Goal: Obtain resource: Download file/media

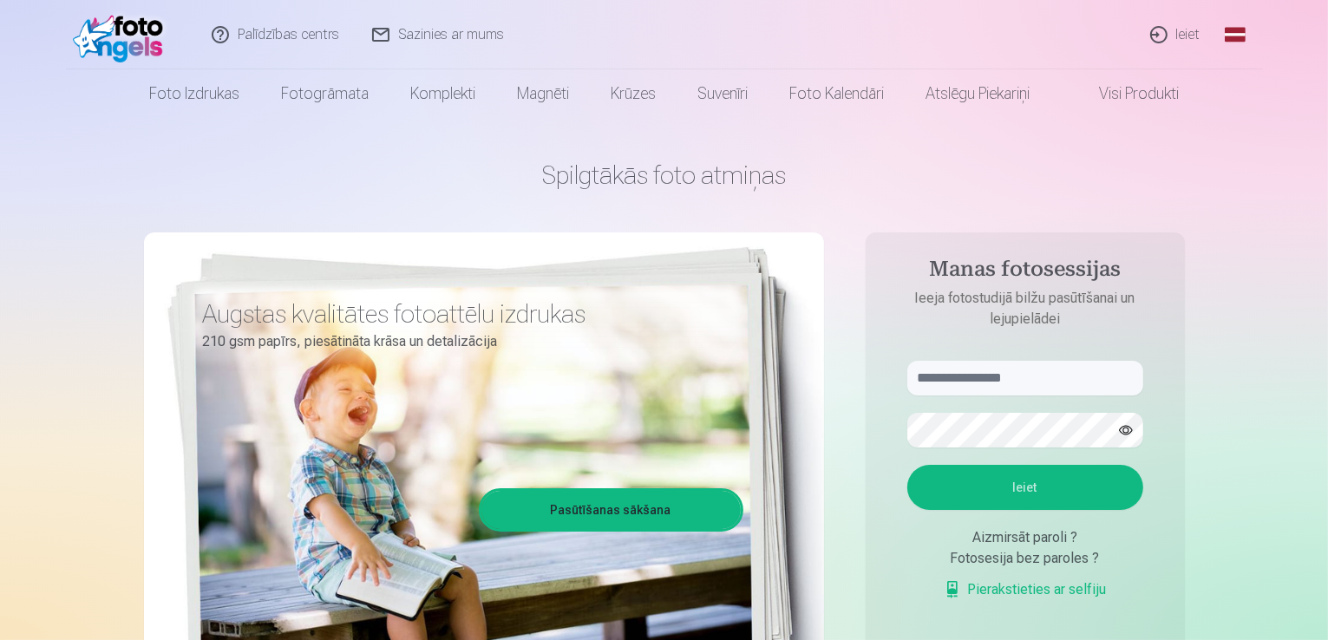
click at [1182, 37] on link "Ieiet" at bounding box center [1176, 34] width 83 height 69
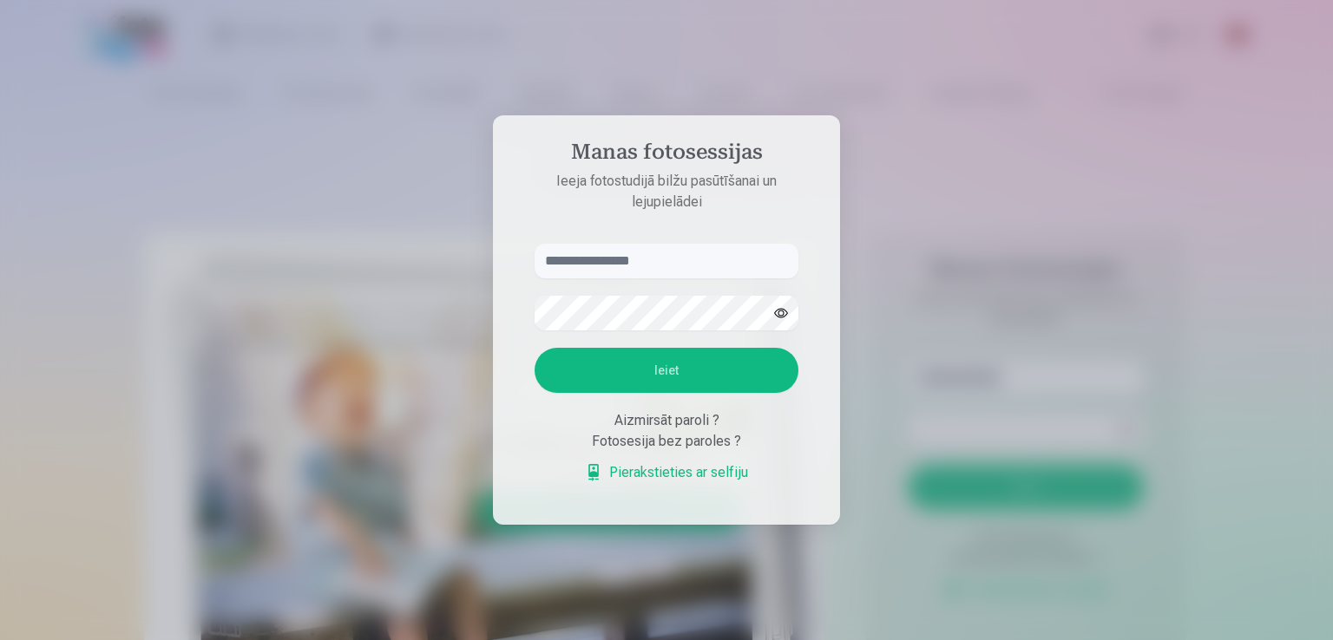
click at [646, 259] on input "text" at bounding box center [666, 261] width 264 height 35
type input "**********"
click at [666, 366] on button "Ieiet" at bounding box center [666, 370] width 264 height 45
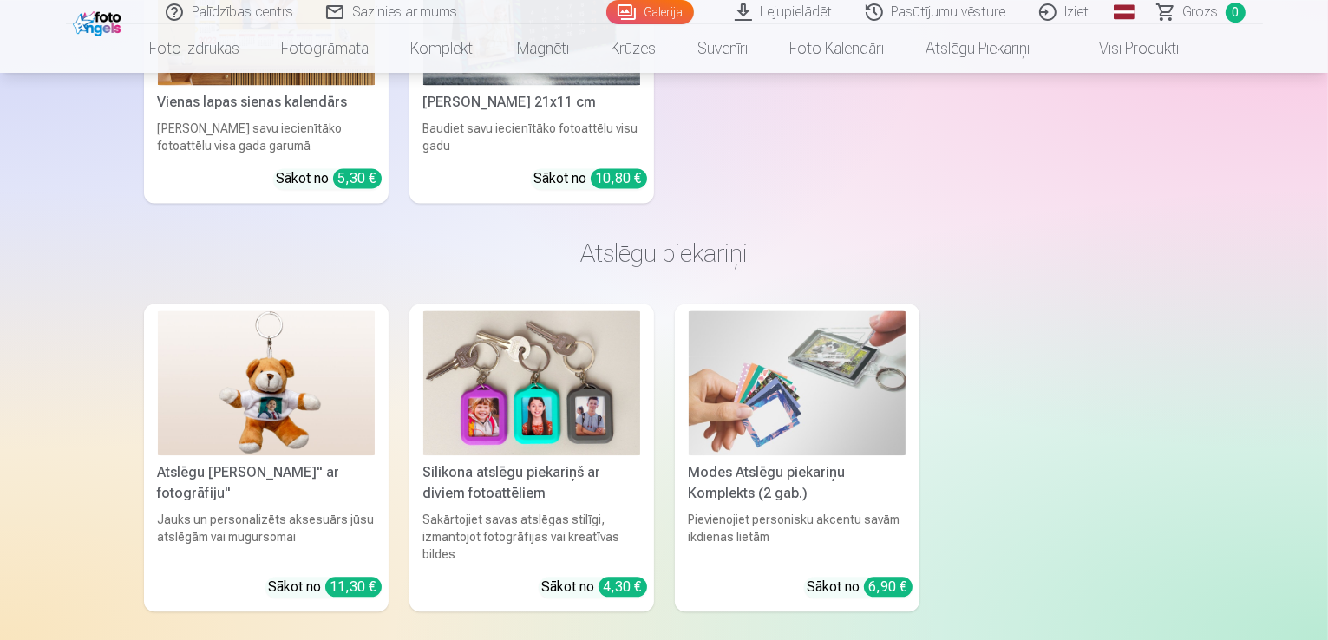
scroll to position [17007, 0]
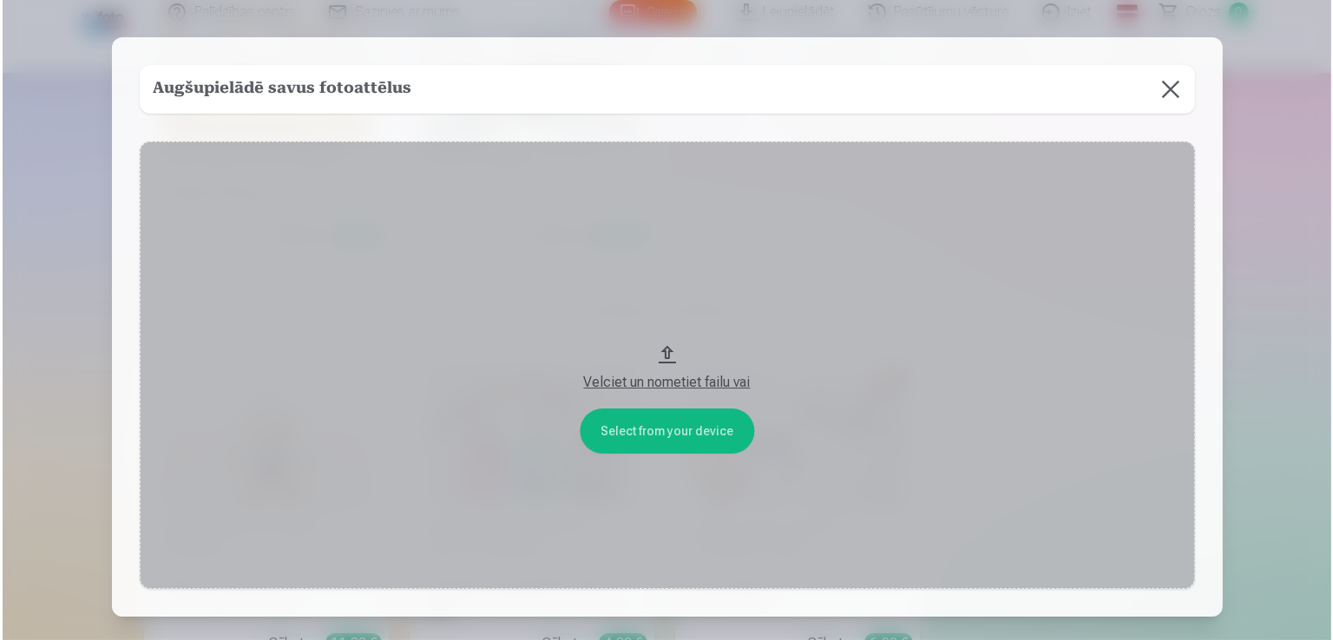
scroll to position [17061, 0]
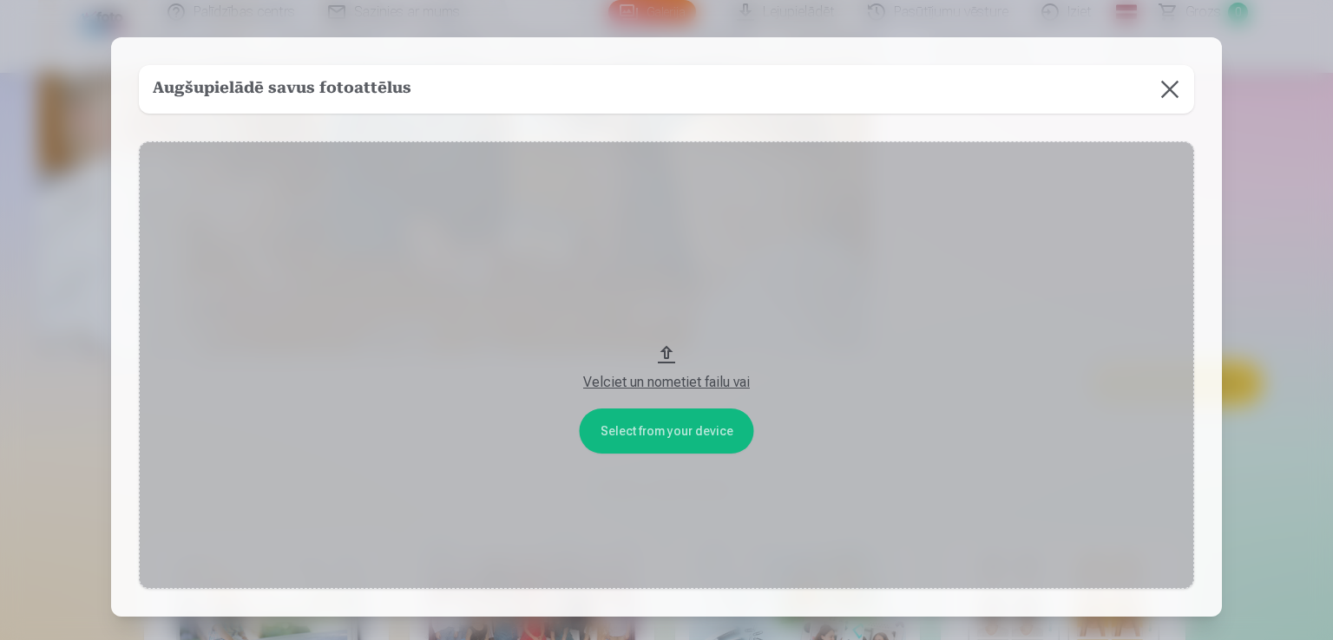
drag, startPoint x: 666, startPoint y: 355, endPoint x: 677, endPoint y: 283, distance: 72.9
click at [677, 283] on button "Velciet un nometiet failu vai" at bounding box center [666, 365] width 1055 height 449
drag, startPoint x: 862, startPoint y: 338, endPoint x: 849, endPoint y: 337, distance: 12.3
click at [855, 337] on button "Velciet un nometiet failu vai" at bounding box center [666, 365] width 1055 height 449
click at [946, 320] on button "Velciet un nometiet failu vai" at bounding box center [666, 365] width 1055 height 449
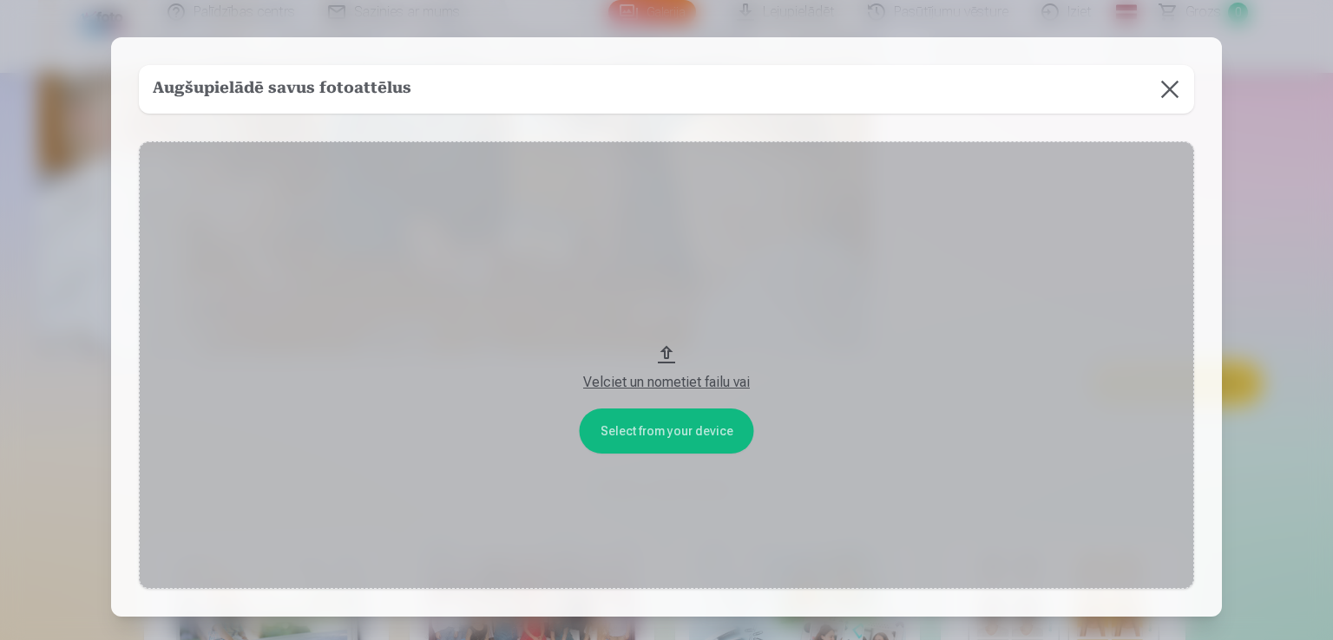
click at [1046, 287] on button "Velciet un nometiet failu vai" at bounding box center [666, 365] width 1055 height 449
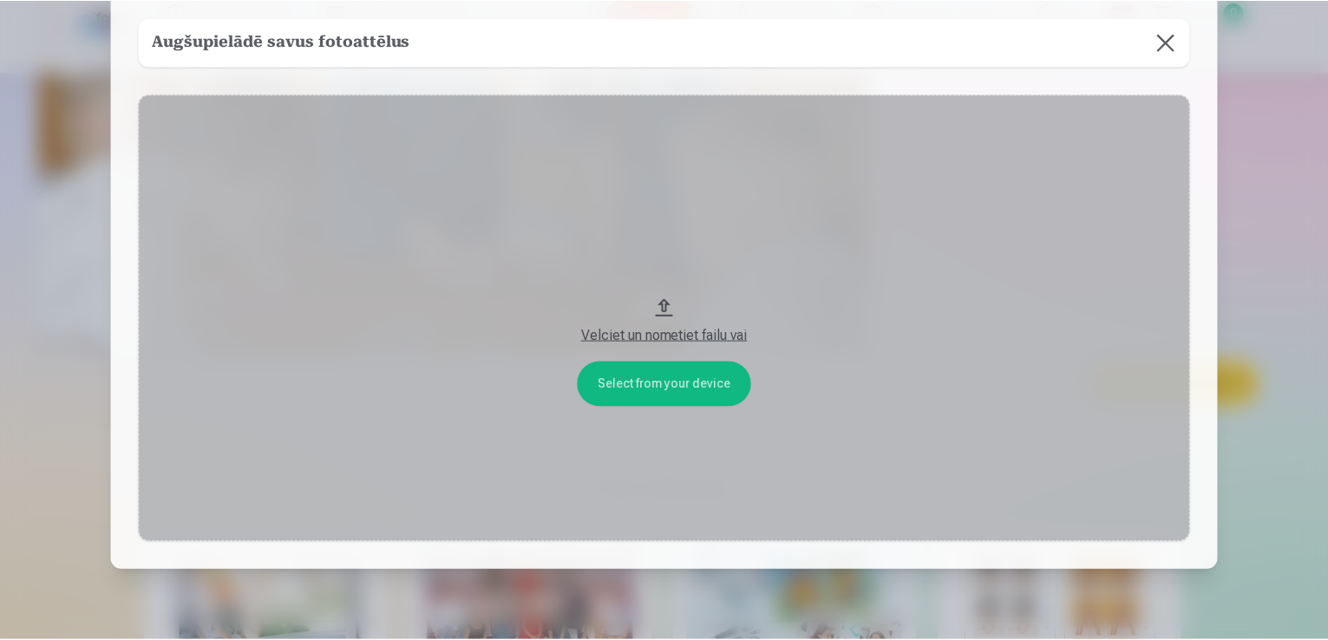
scroll to position [0, 0]
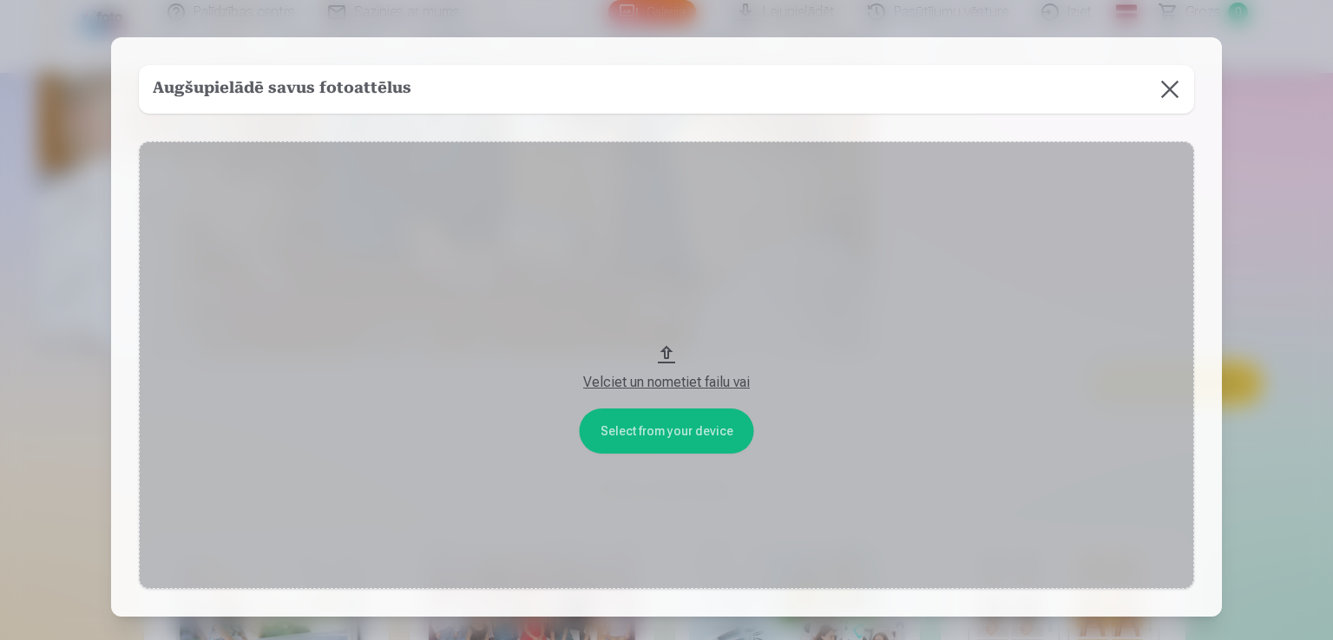
click at [1177, 78] on button at bounding box center [1169, 89] width 49 height 49
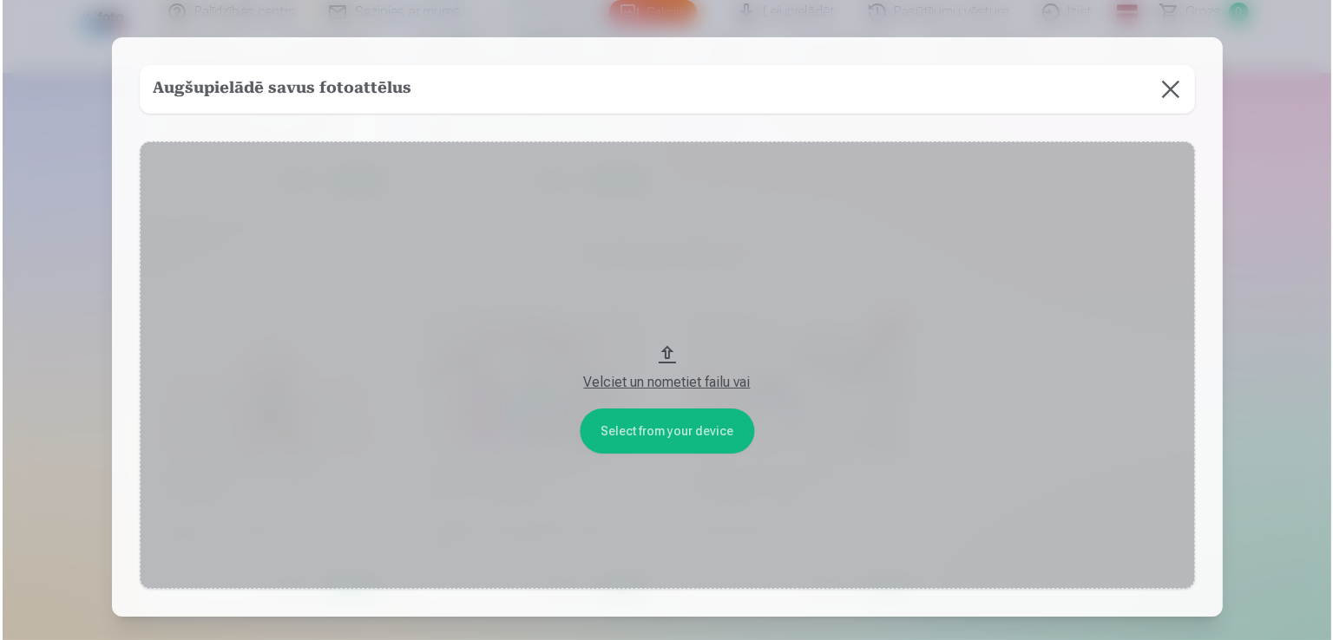
scroll to position [17116, 0]
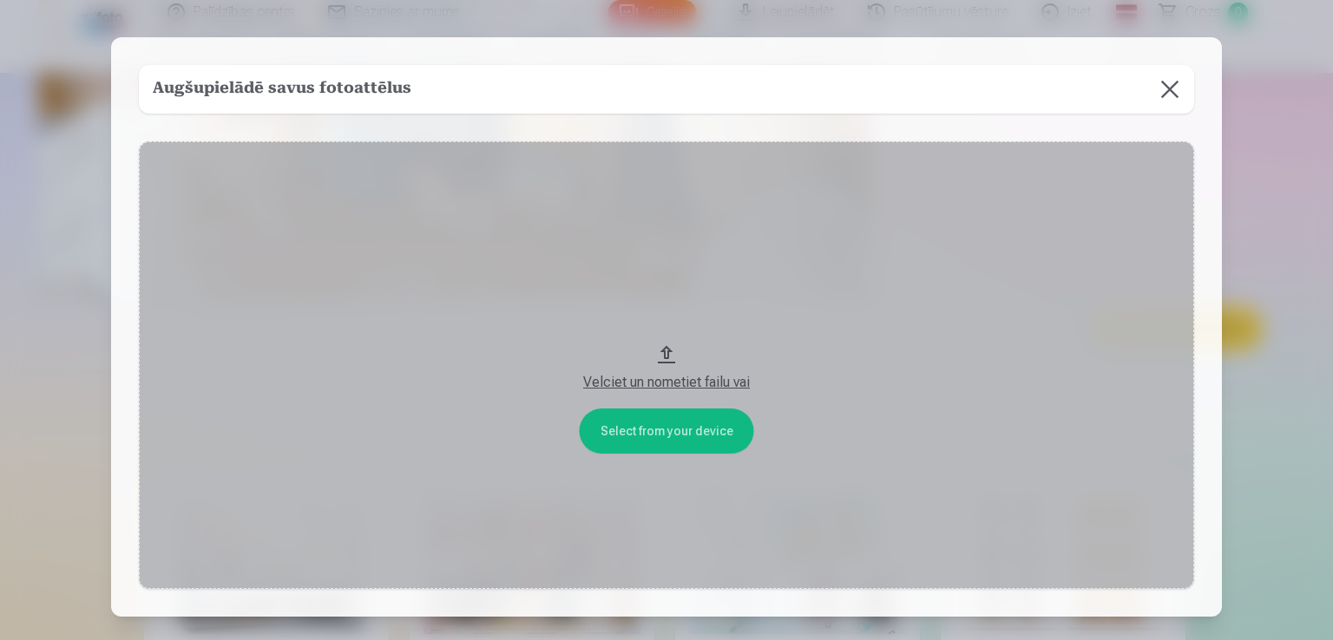
click at [699, 386] on div "Velciet un nometiet failu vai" at bounding box center [666, 382] width 1020 height 21
drag, startPoint x: 698, startPoint y: 432, endPoint x: 729, endPoint y: 236, distance: 198.4
click at [729, 236] on button "Velciet un nometiet failu vai" at bounding box center [666, 365] width 1055 height 449
click at [962, 436] on button "Velciet un nometiet failu vai" at bounding box center [666, 365] width 1055 height 449
click at [868, 369] on div "Velciet un nometiet failu vai" at bounding box center [666, 377] width 1020 height 31
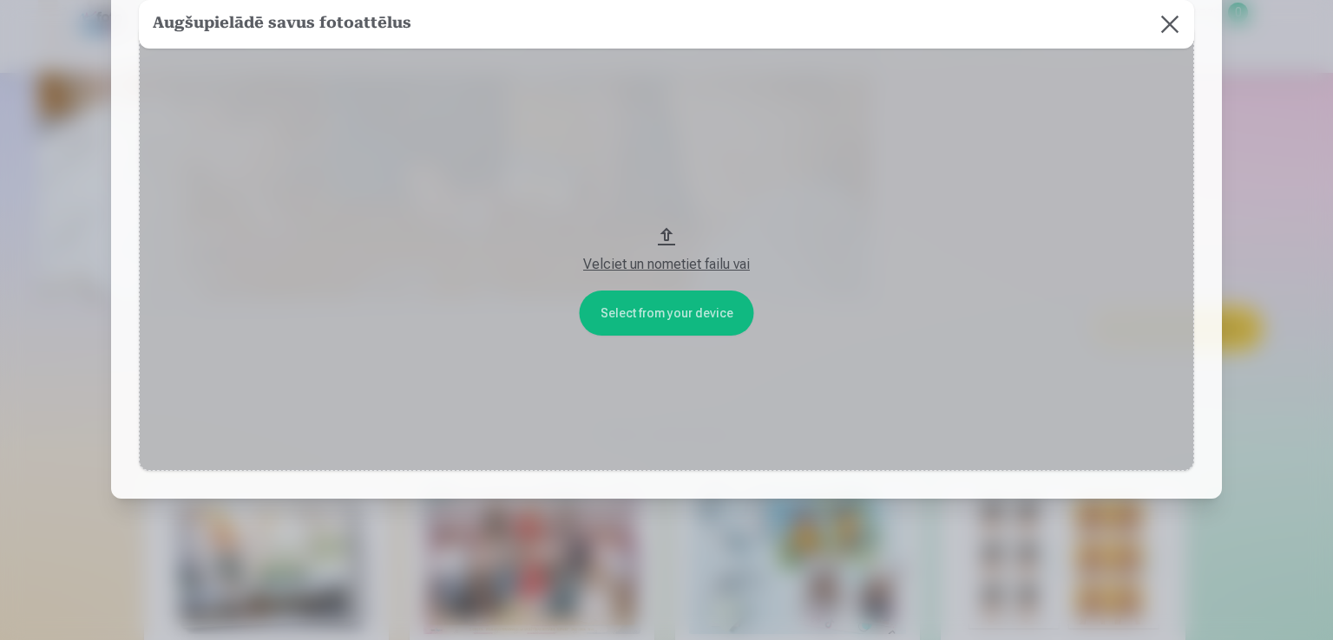
scroll to position [0, 0]
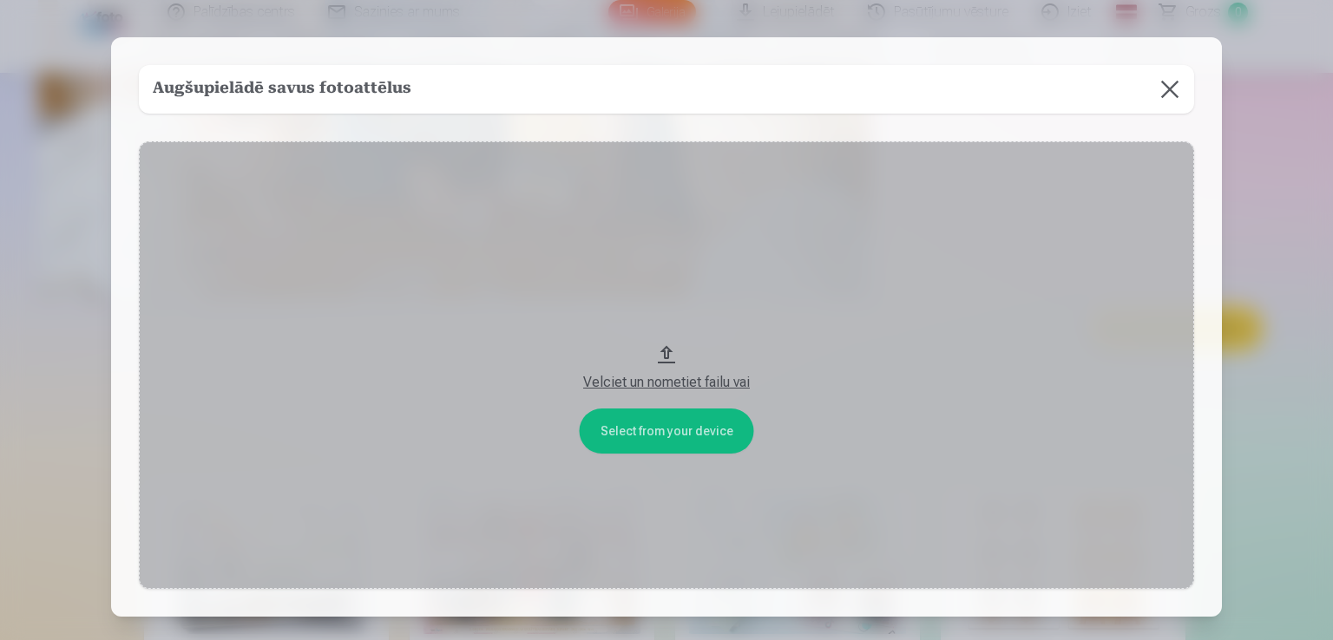
click at [660, 435] on button "Velciet un nometiet failu vai" at bounding box center [666, 365] width 1055 height 449
click at [821, 309] on button "Velciet un nometiet failu vai" at bounding box center [666, 365] width 1055 height 449
click at [677, 368] on div "Velciet un nometiet failu vai" at bounding box center [666, 377] width 1020 height 31
click at [1157, 84] on button at bounding box center [1169, 89] width 49 height 49
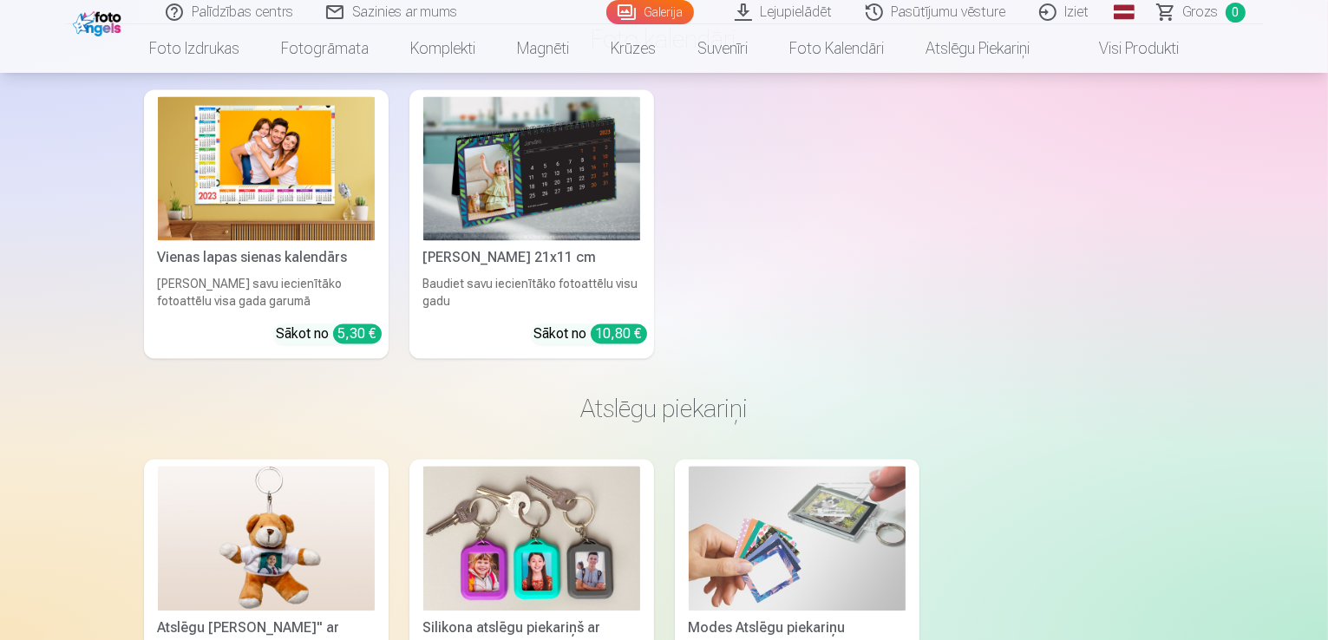
scroll to position [16942, 0]
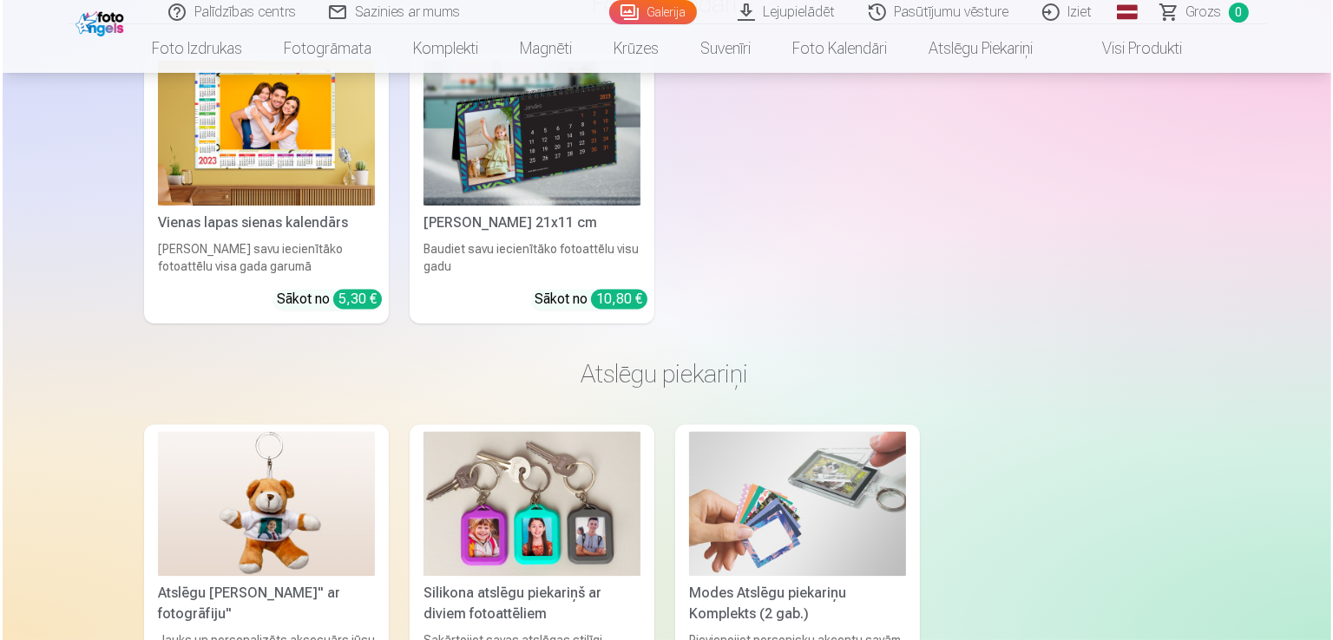
scroll to position [16997, 0]
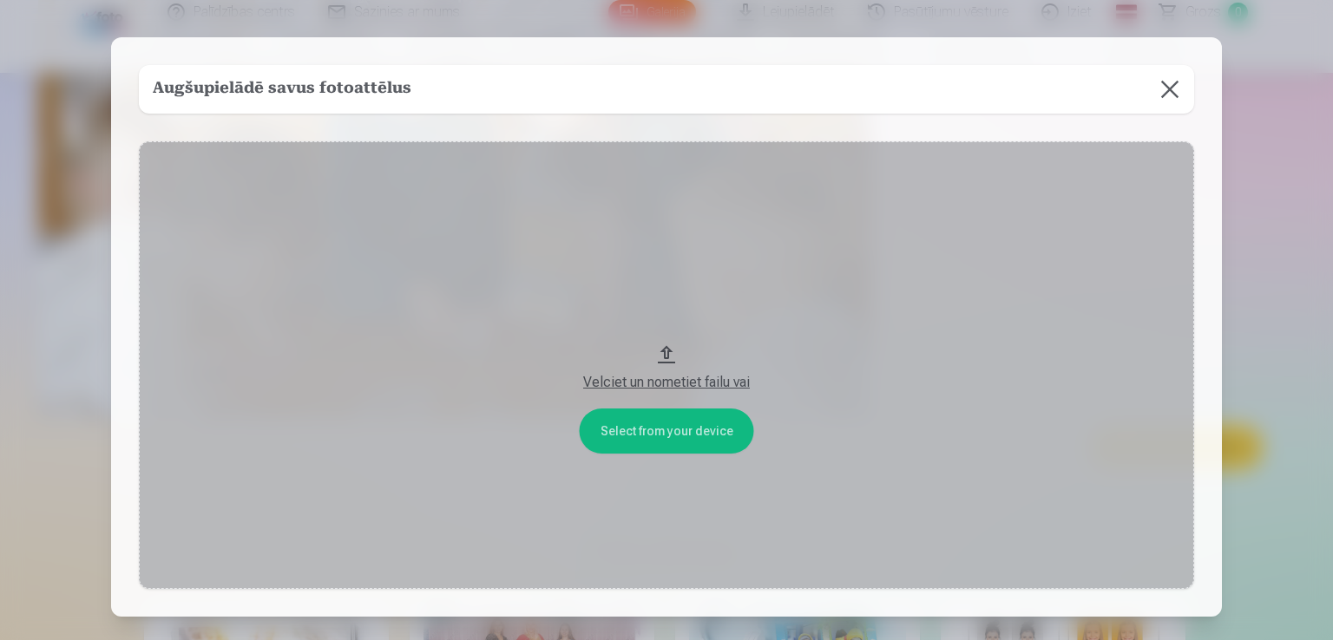
click at [875, 481] on button "Velciet un nometiet failu vai" at bounding box center [666, 365] width 1055 height 449
click at [855, 261] on button "Velciet un nometiet failu vai" at bounding box center [666, 365] width 1055 height 449
click at [763, 330] on button "Velciet un nometiet failu vai" at bounding box center [666, 365] width 1055 height 449
click at [639, 428] on button "Velciet un nometiet failu vai" at bounding box center [666, 365] width 1055 height 449
click at [944, 201] on button "Velciet un nometiet failu vai" at bounding box center [666, 365] width 1055 height 449
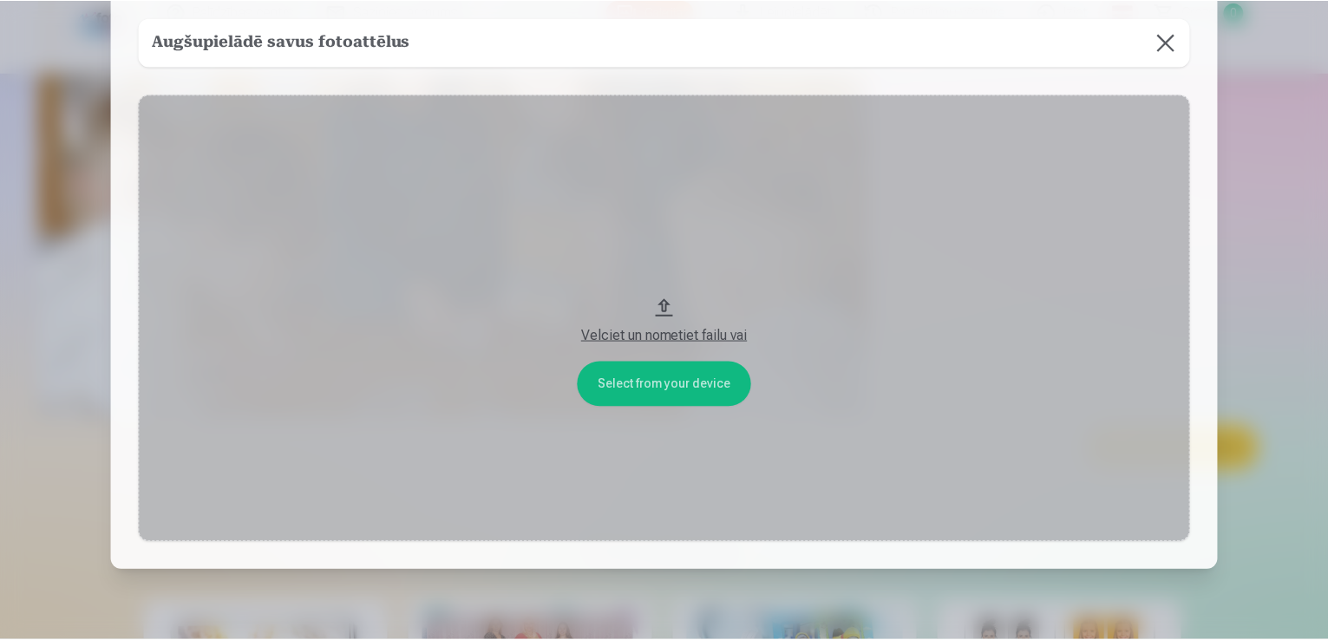
scroll to position [0, 0]
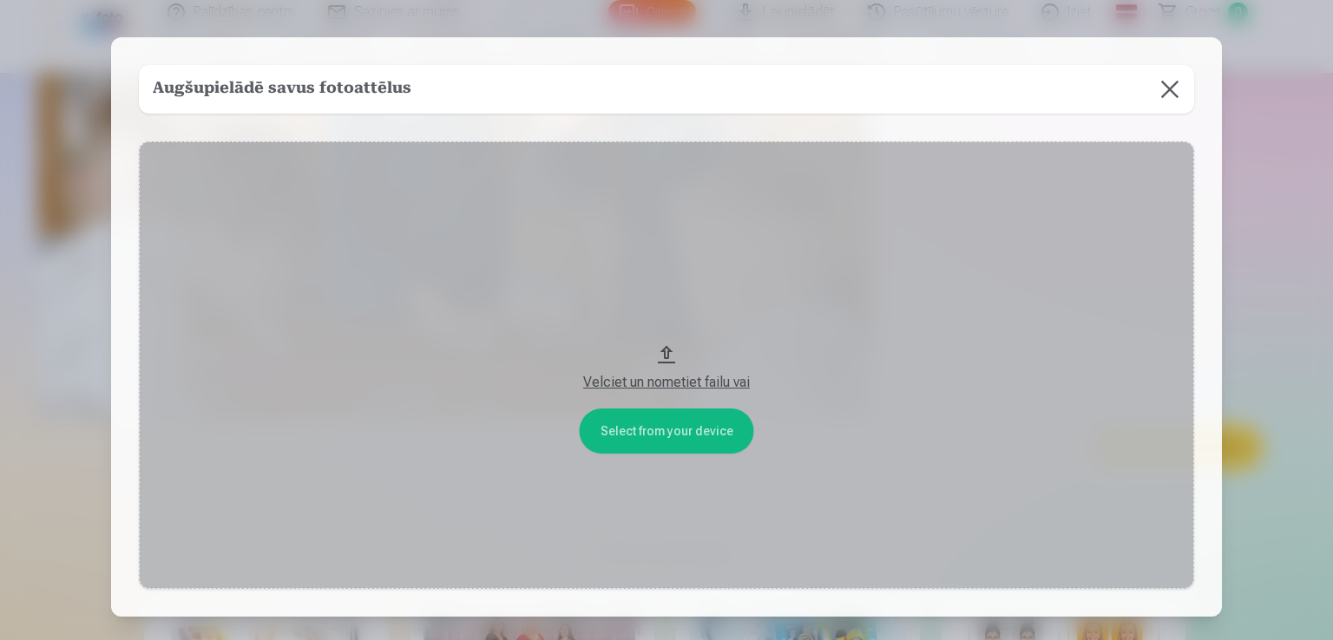
click at [1063, 98] on div "Augšupielādē savus fotoattēlus" at bounding box center [666, 89] width 1055 height 49
click at [1176, 81] on button at bounding box center [1169, 89] width 49 height 49
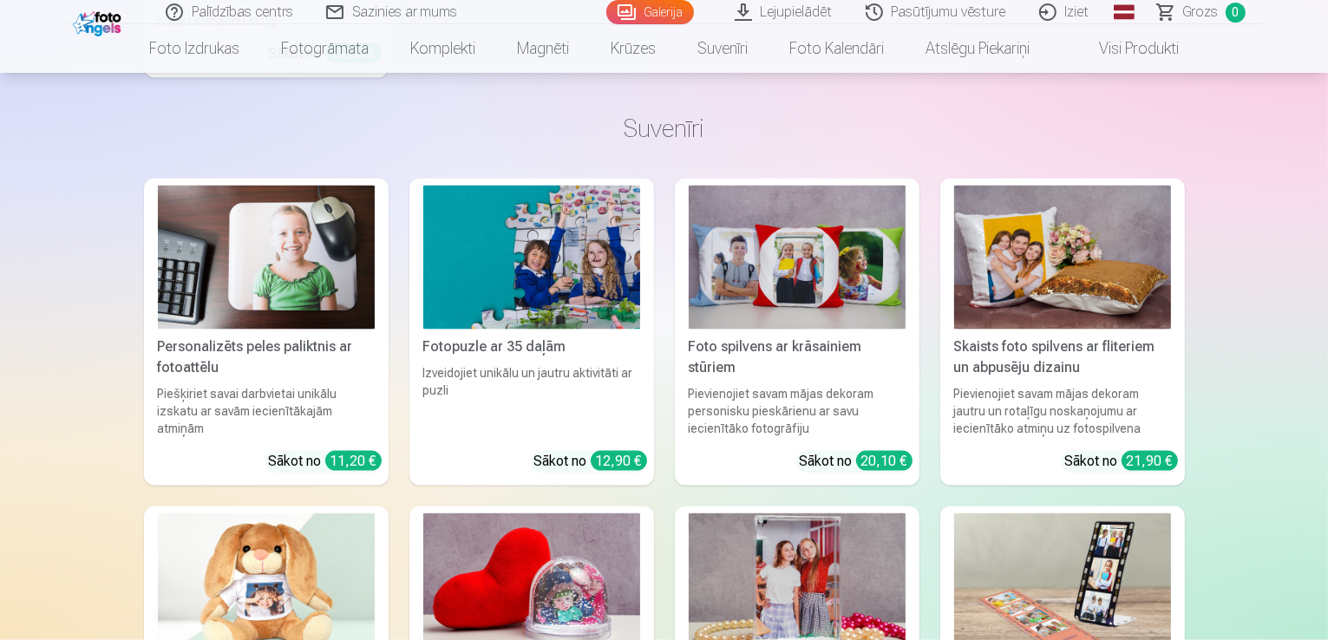
scroll to position [15782, 0]
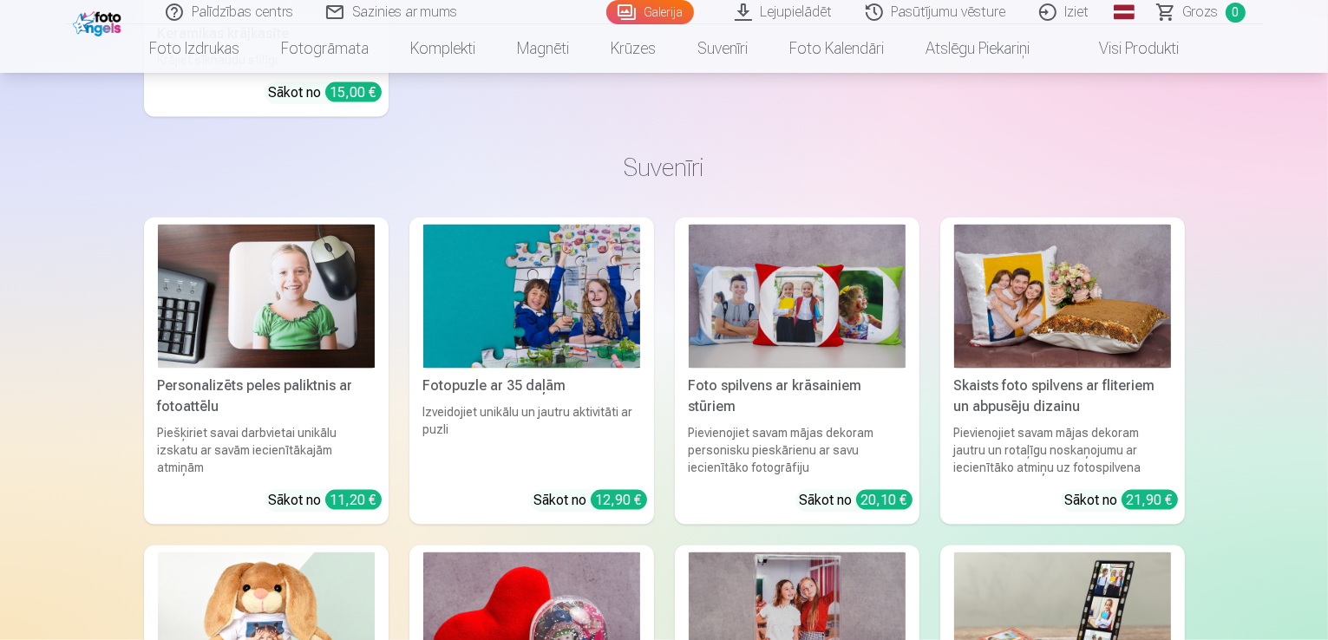
click at [812, 16] on link "Lejupielādēt" at bounding box center [784, 12] width 131 height 24
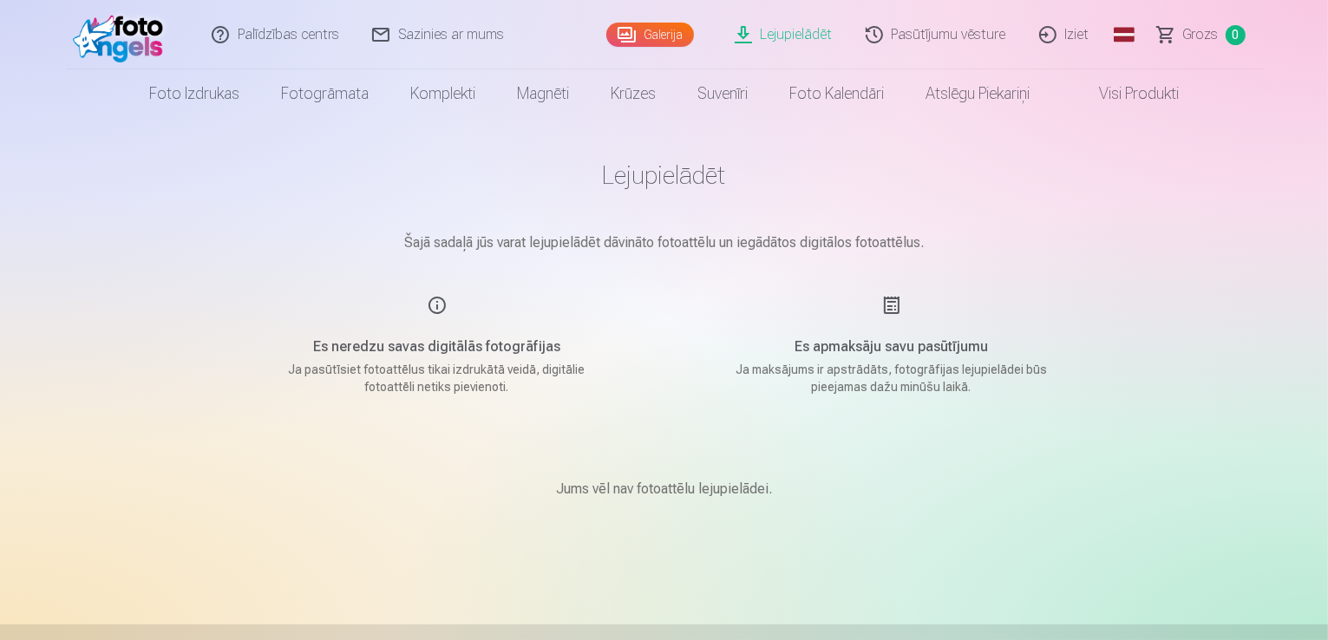
click at [890, 355] on h5 "Es apmaksāju savu pasūtījumu" at bounding box center [892, 347] width 330 height 21
click at [497, 348] on h5 "Es neredzu savas digitālās fotogrāfijas" at bounding box center [437, 347] width 330 height 21
click at [721, 174] on h1 "Lejupielādēt" at bounding box center [665, 175] width 868 height 31
drag, startPoint x: 694, startPoint y: 324, endPoint x: 685, endPoint y: 310, distance: 16.8
click at [694, 322] on div "Es apmaksāju savu pasūtījumu Ja maksājums ir apstrādāts, fotogrāfijas lejupielā…" at bounding box center [891, 345] width 413 height 101
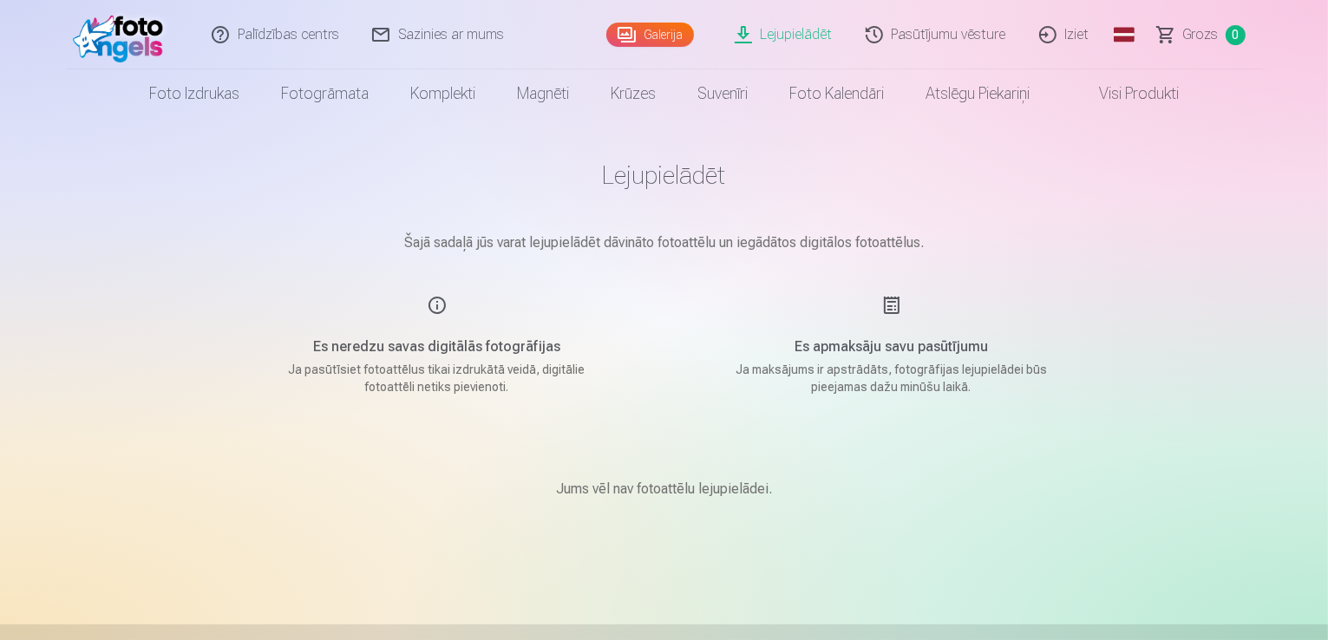
drag, startPoint x: 491, startPoint y: 274, endPoint x: 444, endPoint y: 292, distance: 50.3
click at [490, 275] on main "Lejupielādēt Šajā sadaļā jūs varat lejupielādēt dāvināto fotoattēlu un iegādāto…" at bounding box center [665, 350] width 868 height 465
click at [430, 296] on div "Es neredzu savas digitālās fotogrāfijas Ja pasūtīsiet fotoattēlus tikai izdrukā…" at bounding box center [437, 345] width 413 height 101
click at [423, 346] on h5 "Es neredzu savas digitālās fotogrāfijas" at bounding box center [437, 347] width 330 height 21
click at [613, 484] on p "Jums vēl nav fotoattēlu lejupielādei." at bounding box center [664, 489] width 216 height 21
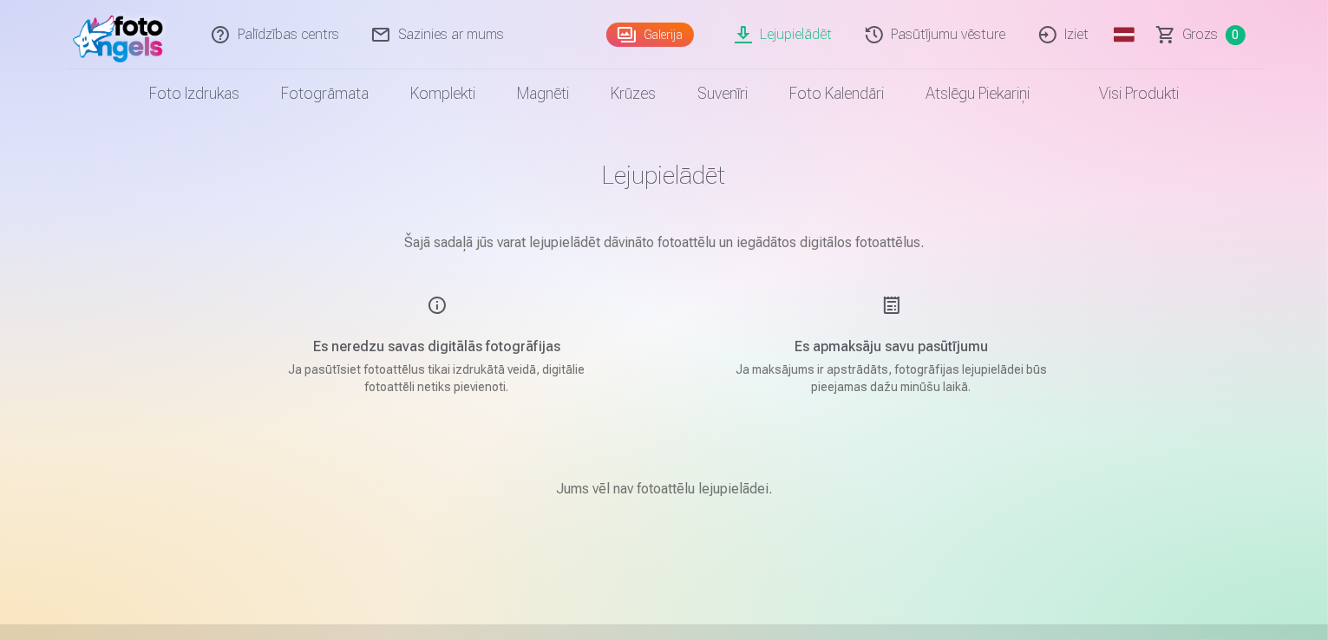
click at [847, 363] on p "Ja maksājums ir apstrādāts, fotogrāfijas lejupielādei būs pieejamas dažu minūšu…" at bounding box center [892, 378] width 330 height 35
click at [826, 462] on div "Jums vēl nav fotoattēlu lejupielādei." at bounding box center [665, 489] width 868 height 104
click at [686, 185] on h1 "Lejupielādēt" at bounding box center [665, 175] width 868 height 31
click at [804, 32] on link "Lejupielādēt" at bounding box center [784, 34] width 131 height 69
click at [669, 38] on link "Galerija" at bounding box center [651, 35] width 88 height 24
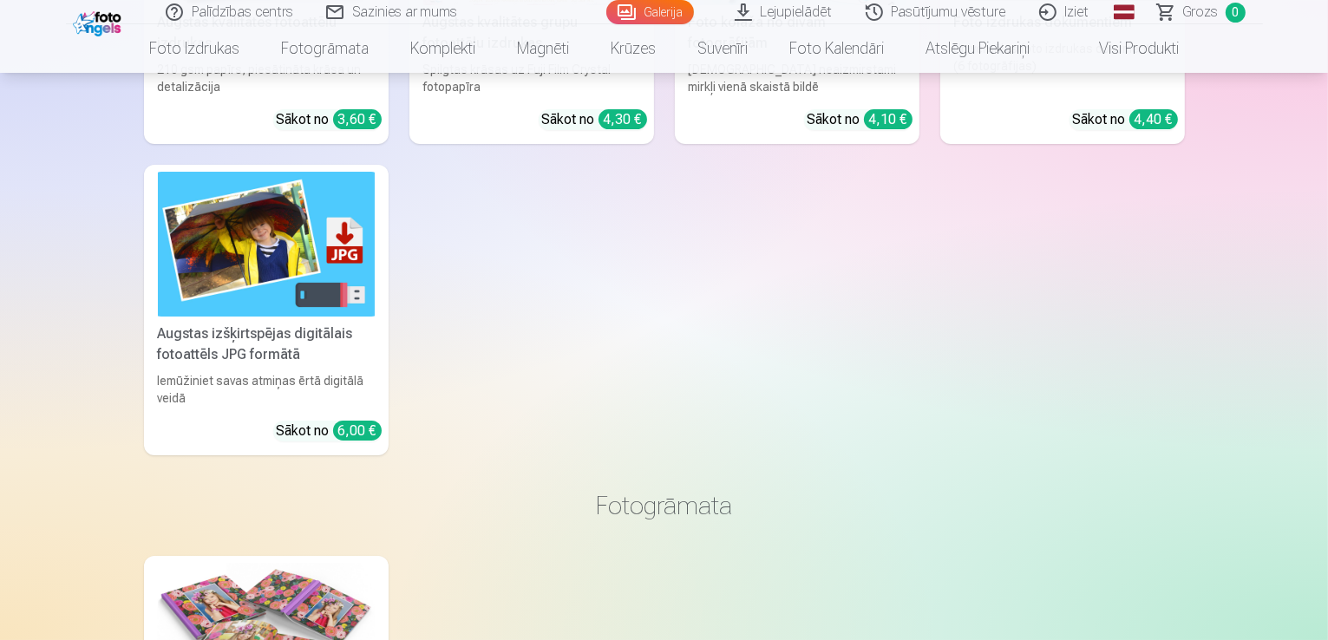
scroll to position [13015, 0]
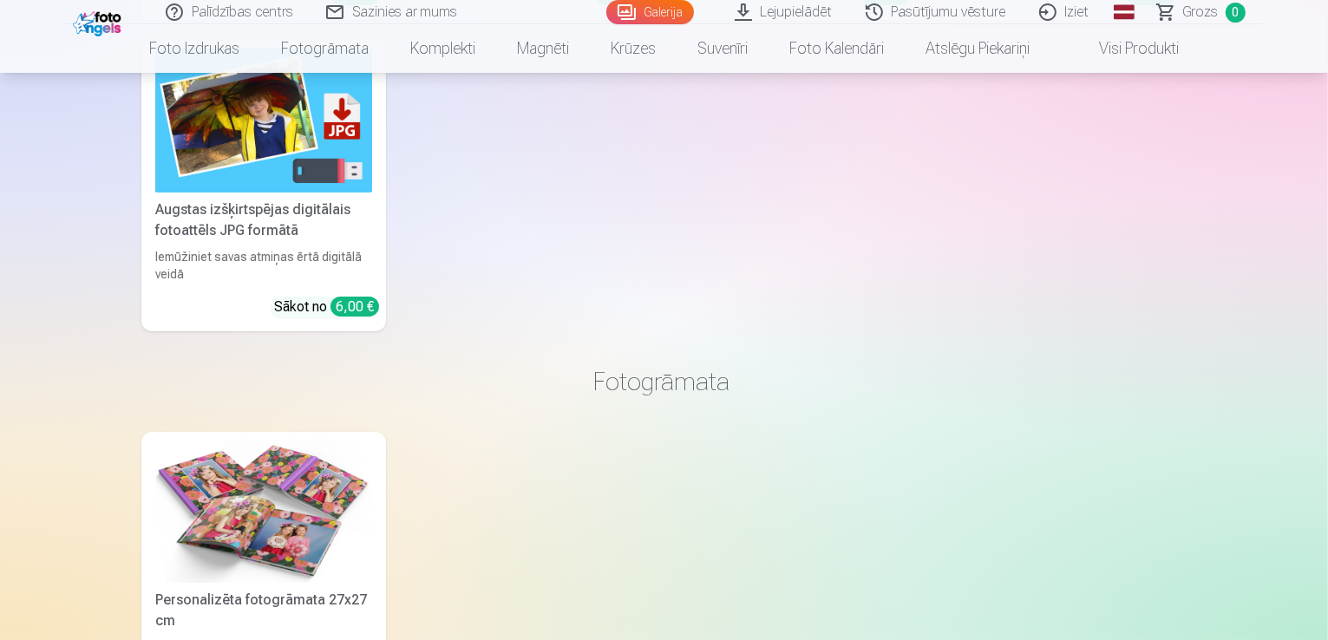
scroll to position [13054, 0]
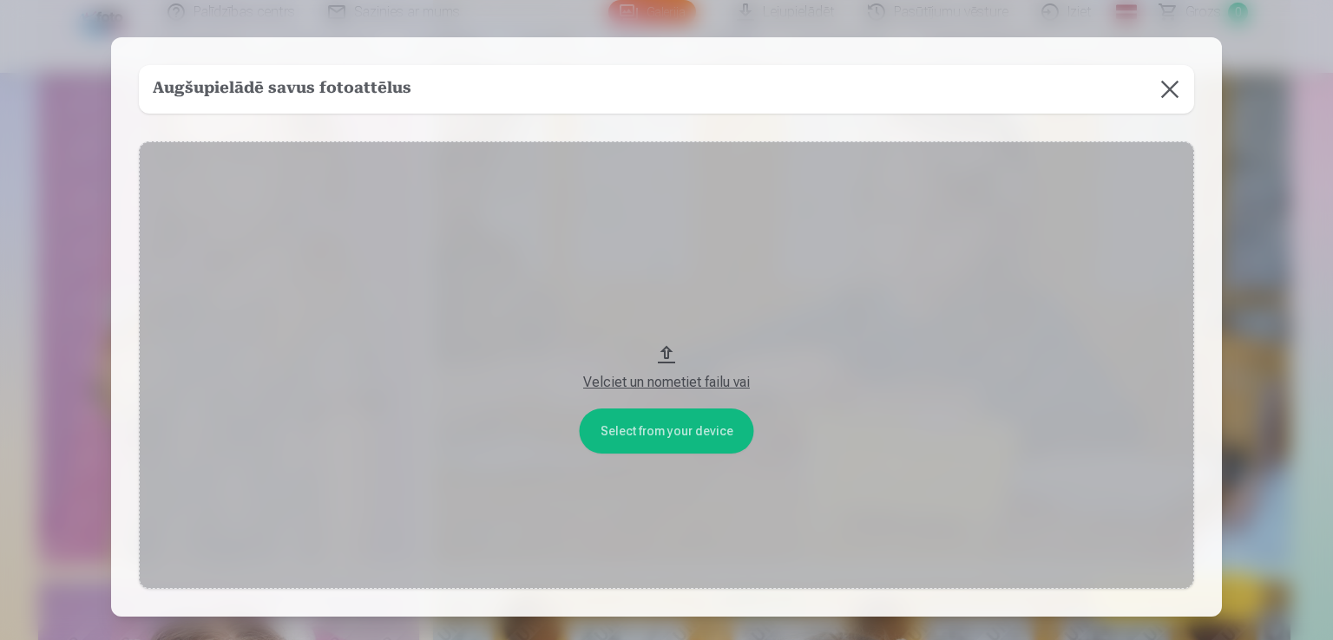
click at [649, 419] on button "Velciet un nometiet failu vai" at bounding box center [666, 365] width 1055 height 449
click at [1166, 82] on button at bounding box center [1169, 89] width 49 height 49
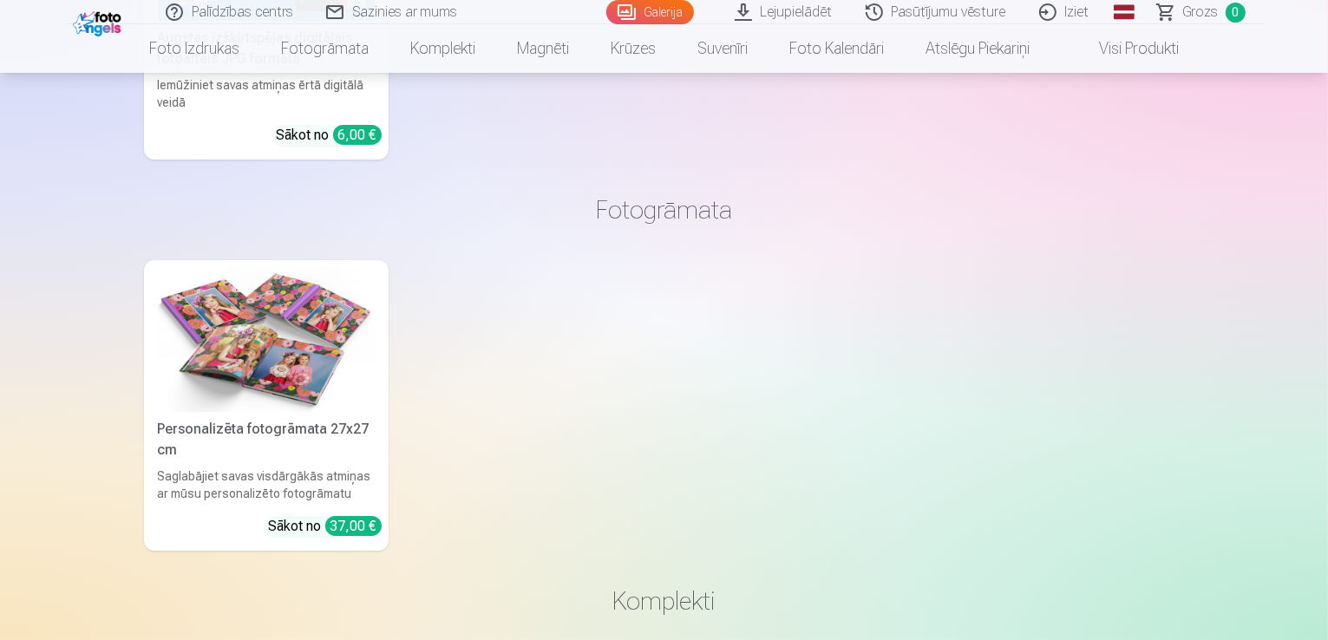
scroll to position [12620, 0]
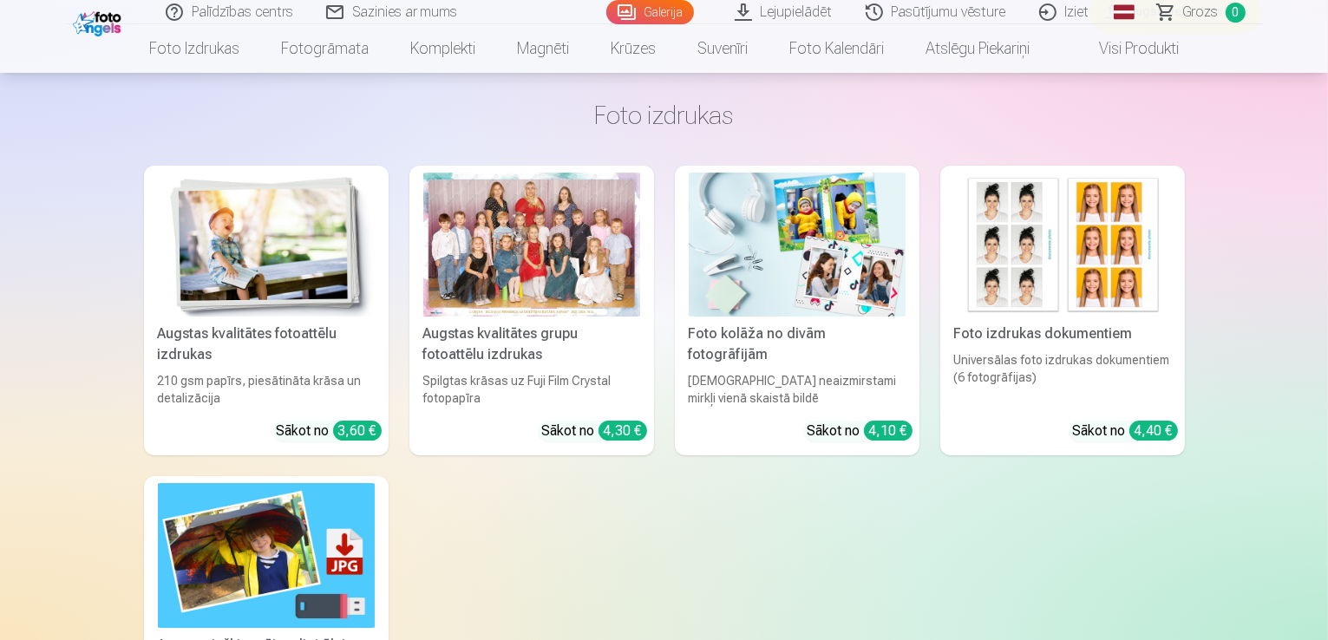
click at [1086, 8] on link "Iziet" at bounding box center [1065, 12] width 83 height 24
